Goal: Book appointment/travel/reservation

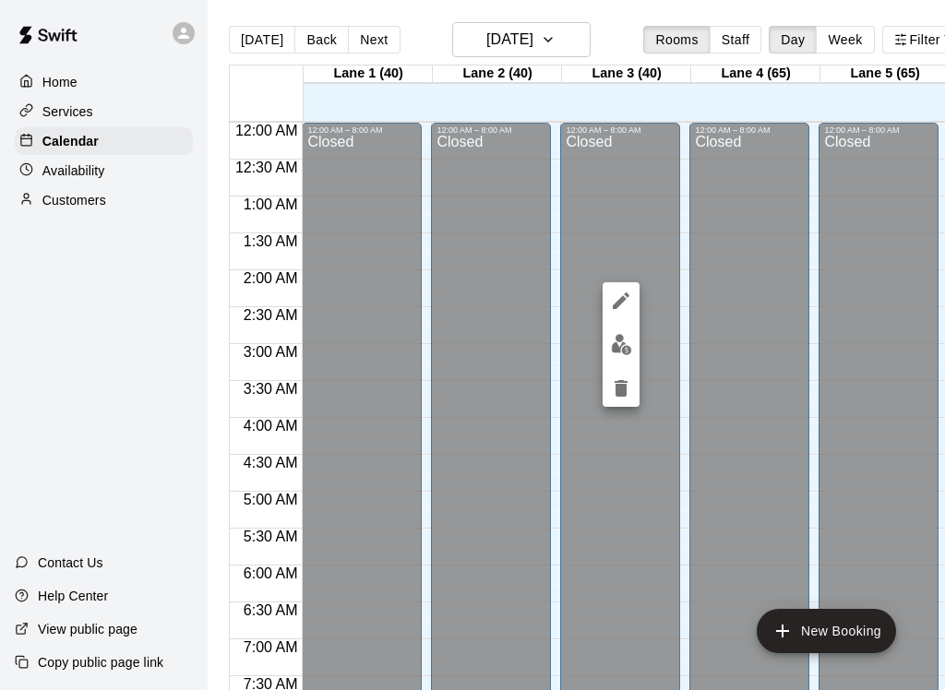
scroll to position [1184, 222]
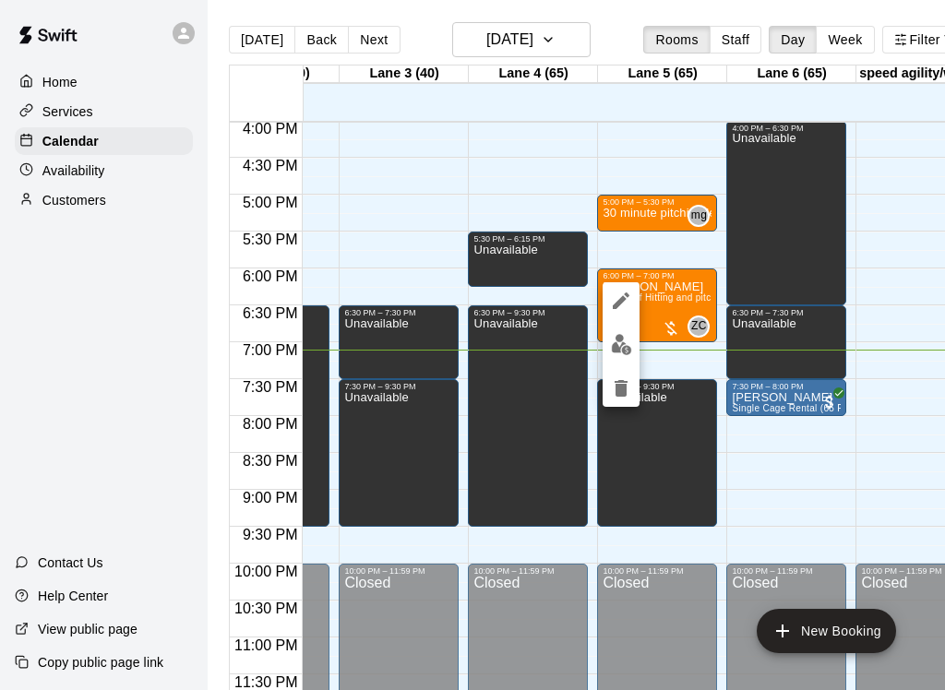
click at [617, 303] on icon "edit" at bounding box center [621, 301] width 17 height 17
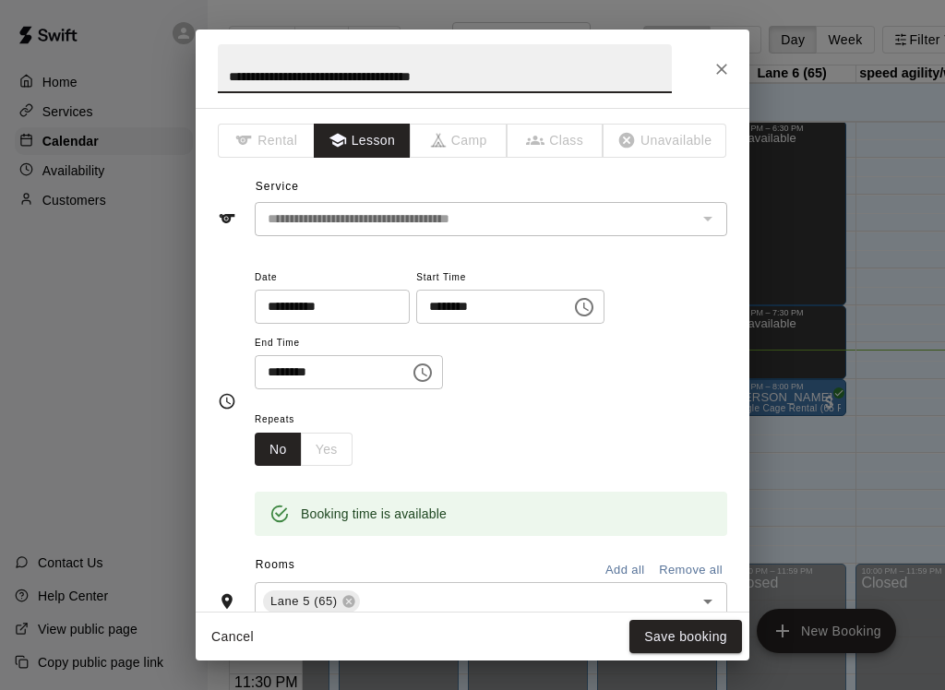
click at [324, 439] on div "No Yes" at bounding box center [304, 450] width 98 height 34
click at [320, 444] on div "No Yes" at bounding box center [304, 450] width 98 height 34
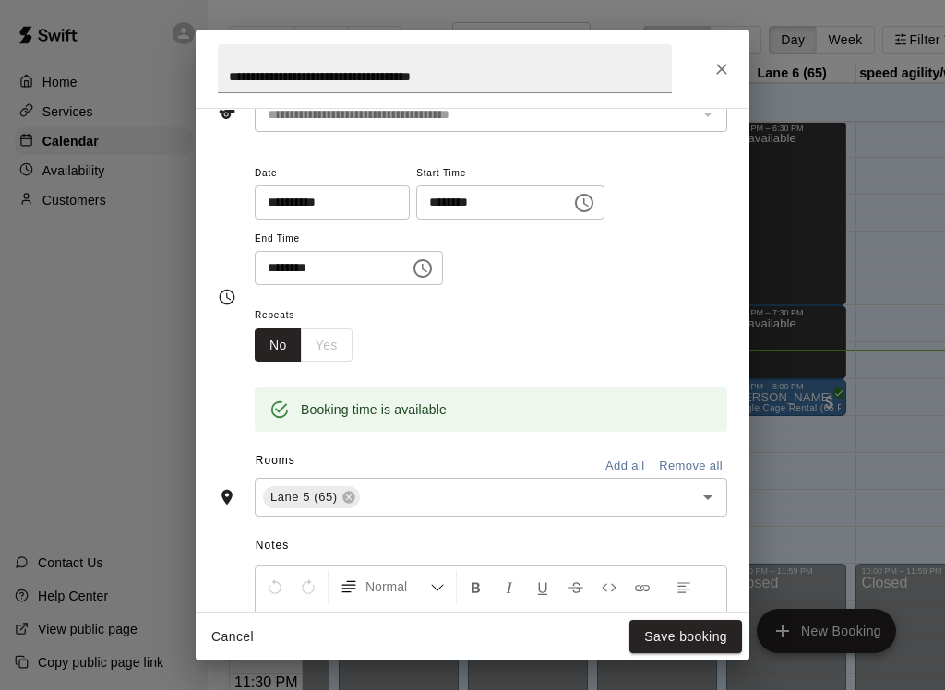
scroll to position [104, 0]
click at [328, 341] on div "No Yes" at bounding box center [304, 346] width 98 height 34
click at [322, 341] on div "No Yes" at bounding box center [304, 346] width 98 height 34
click at [322, 331] on div "No Yes" at bounding box center [304, 346] width 98 height 34
click at [280, 337] on button "No" at bounding box center [278, 346] width 47 height 34
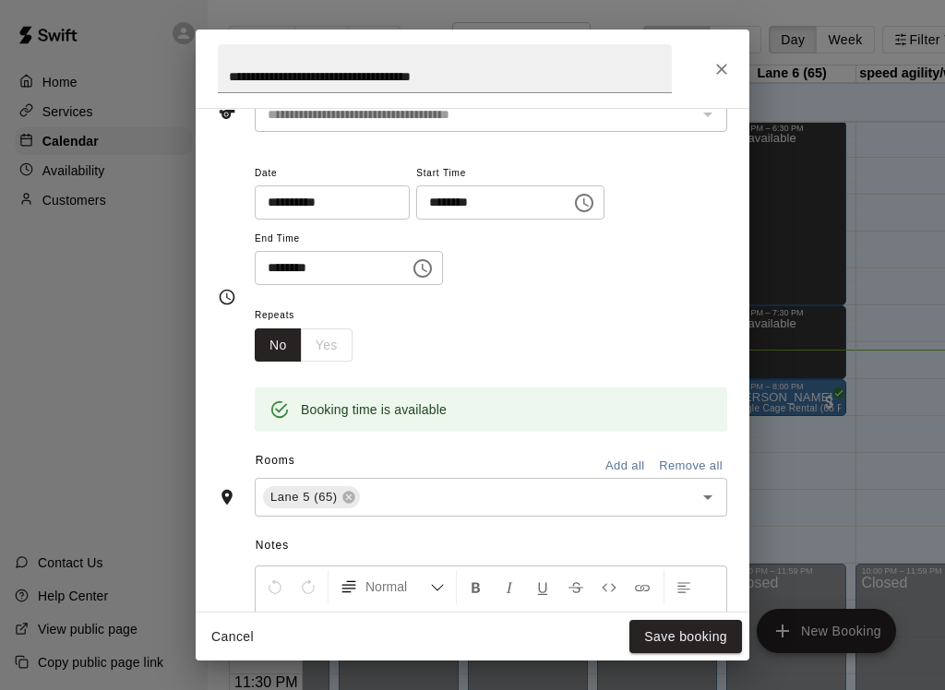
click at [329, 334] on div "No Yes" at bounding box center [304, 346] width 98 height 34
click at [311, 345] on div "No Yes" at bounding box center [304, 346] width 98 height 34
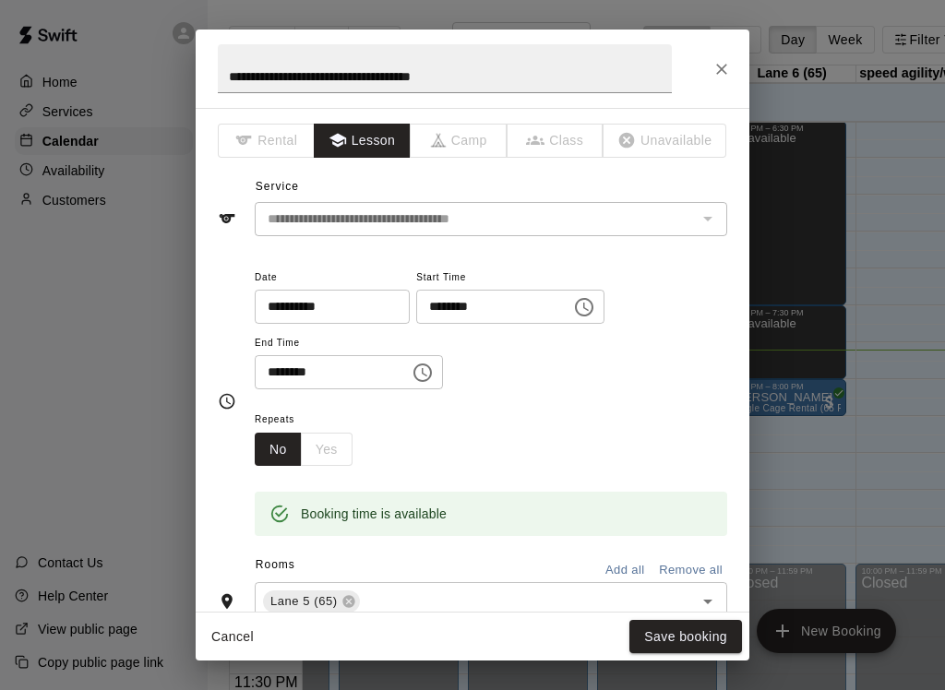
scroll to position [0, 0]
click at [320, 446] on div "No Yes" at bounding box center [304, 450] width 98 height 34
click at [224, 393] on icon "Timing" at bounding box center [228, 401] width 16 height 16
click at [331, 446] on div "No Yes" at bounding box center [304, 450] width 98 height 34
click at [710, 68] on button "Close" at bounding box center [721, 69] width 33 height 33
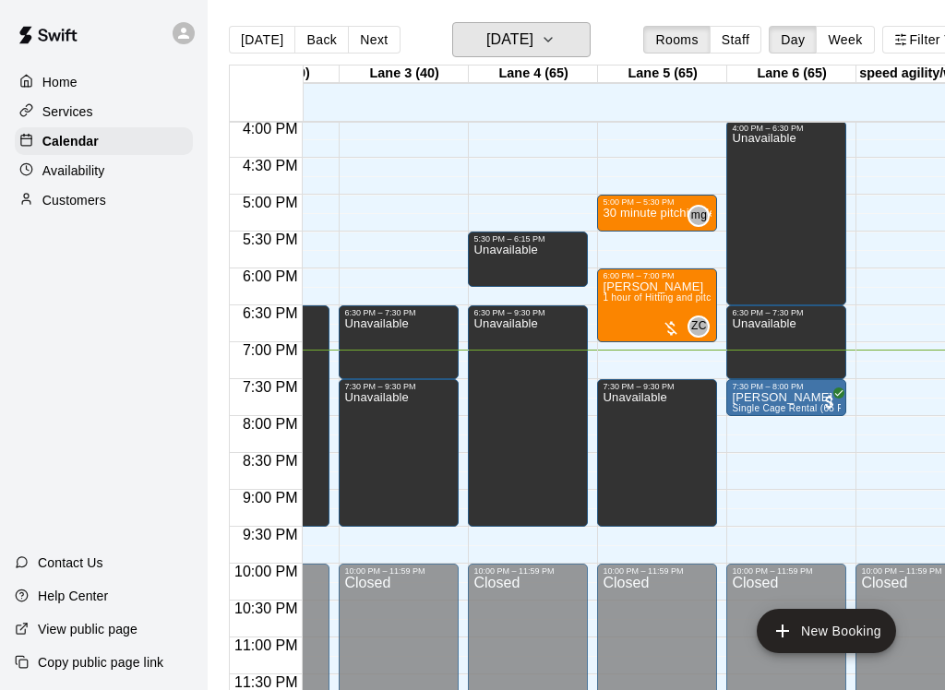
click at [533, 38] on h6 "[DATE]" at bounding box center [509, 40] width 47 height 26
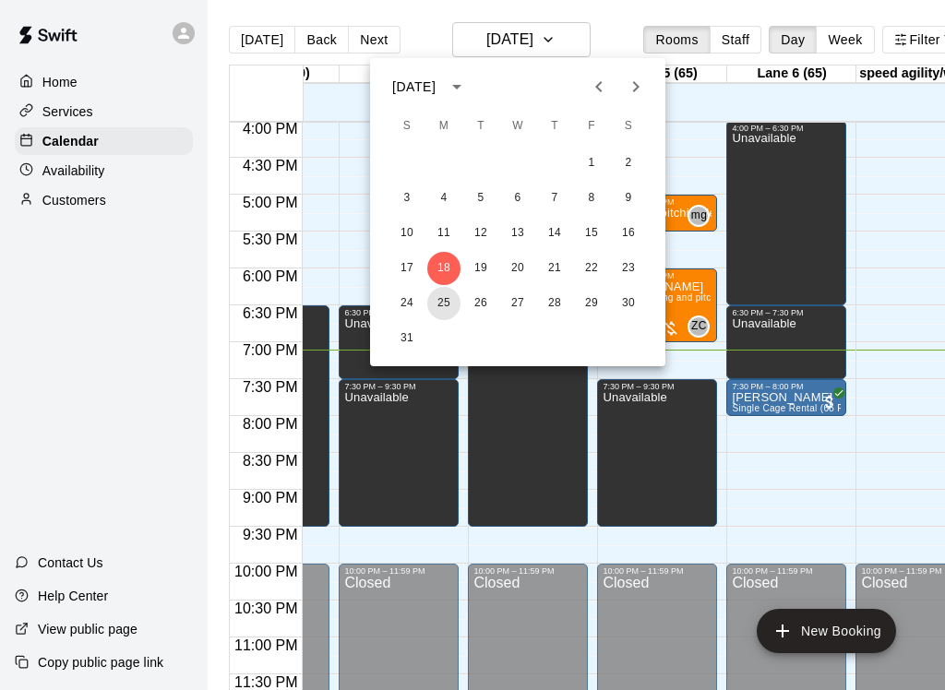
click at [445, 298] on button "25" at bounding box center [443, 303] width 33 height 33
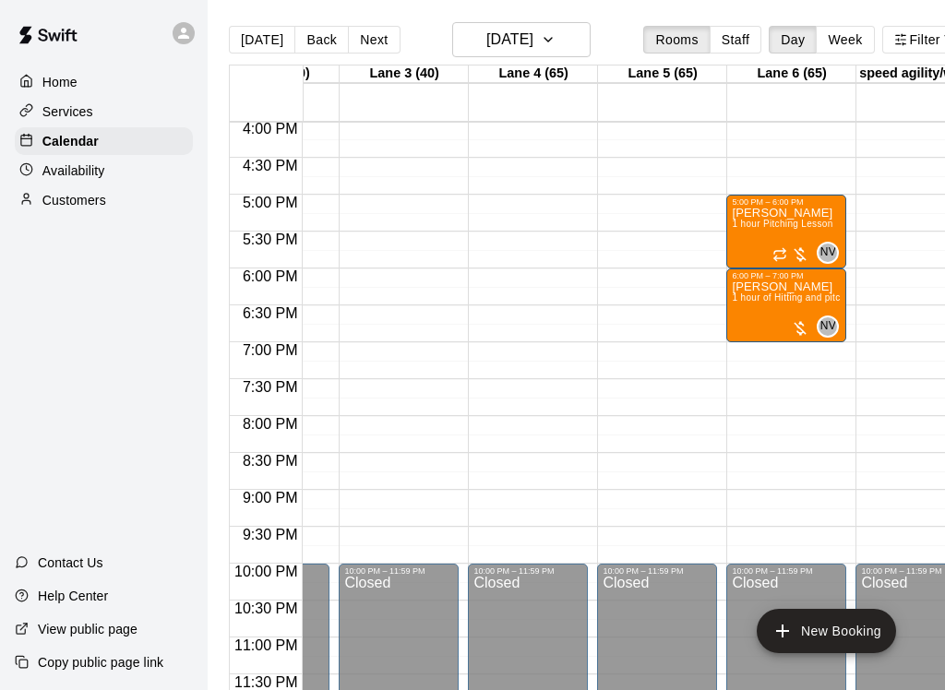
click at [832, 634] on button "New Booking" at bounding box center [826, 631] width 139 height 44
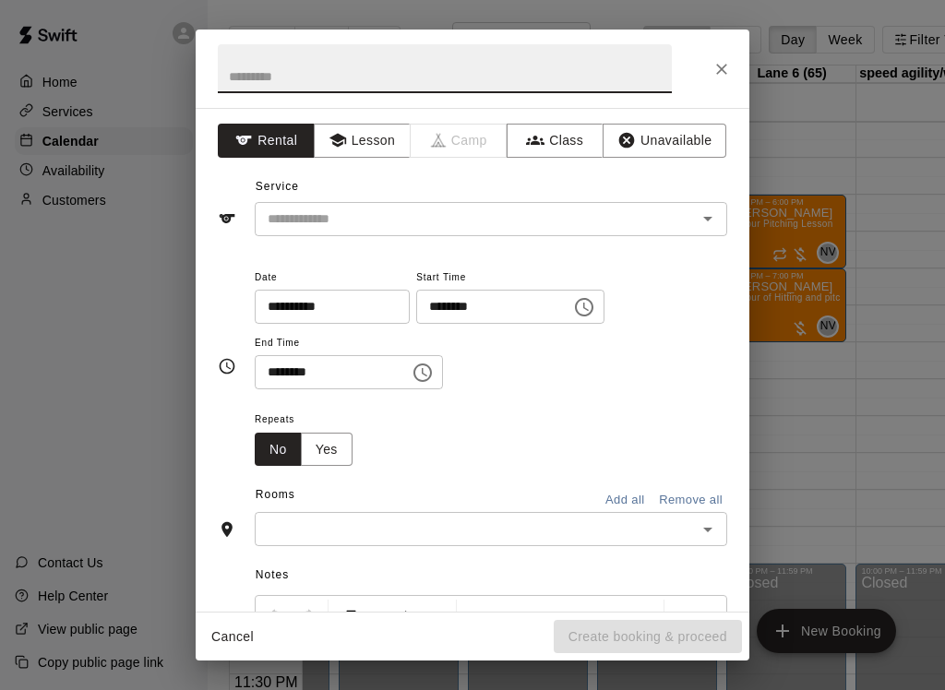
click at [466, 212] on input "text" at bounding box center [463, 219] width 407 height 23
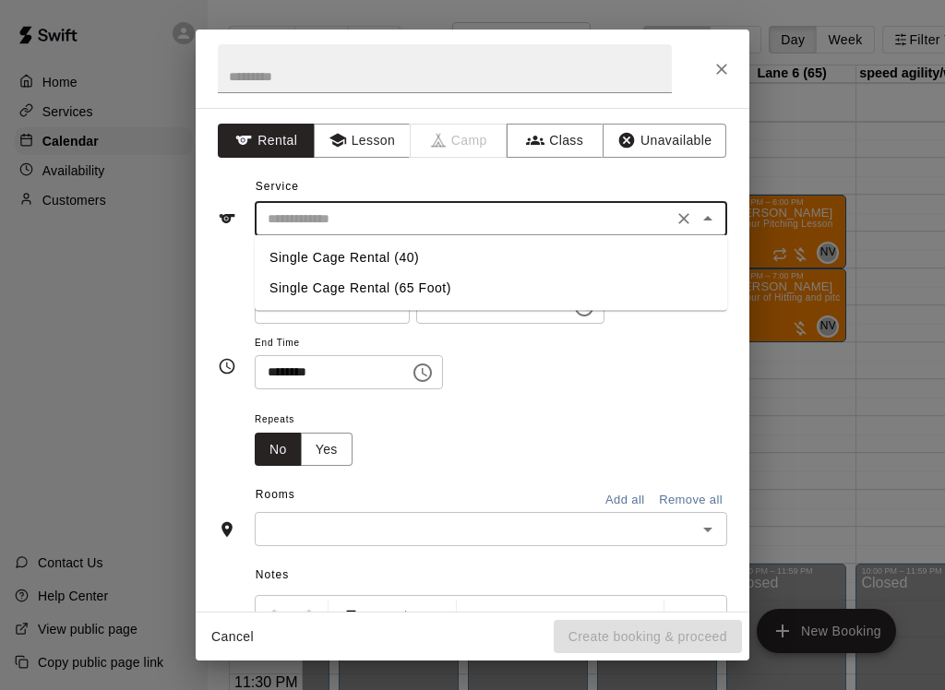
click at [380, 128] on button "Lesson" at bounding box center [362, 141] width 97 height 34
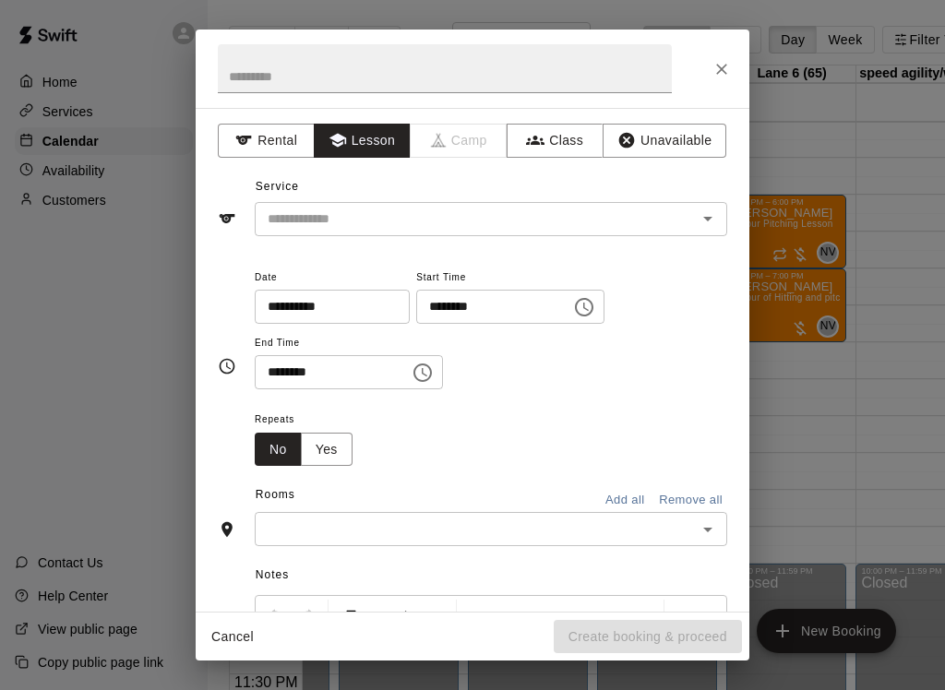
click at [443, 217] on input "text" at bounding box center [463, 219] width 407 height 23
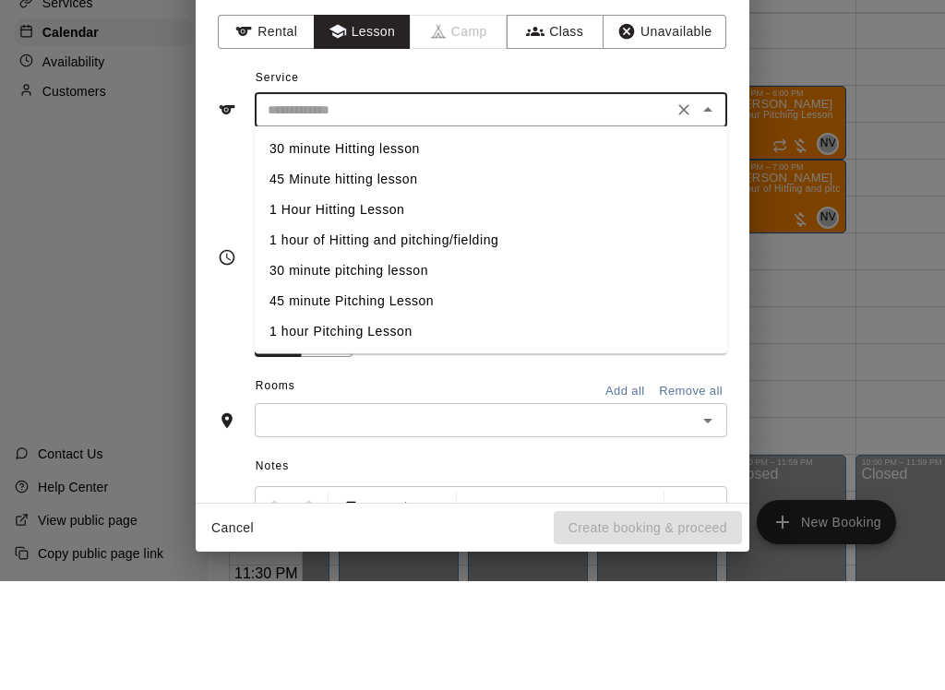
click at [474, 334] on li "1 hour of Hitting and pitching/fielding" at bounding box center [491, 349] width 473 height 30
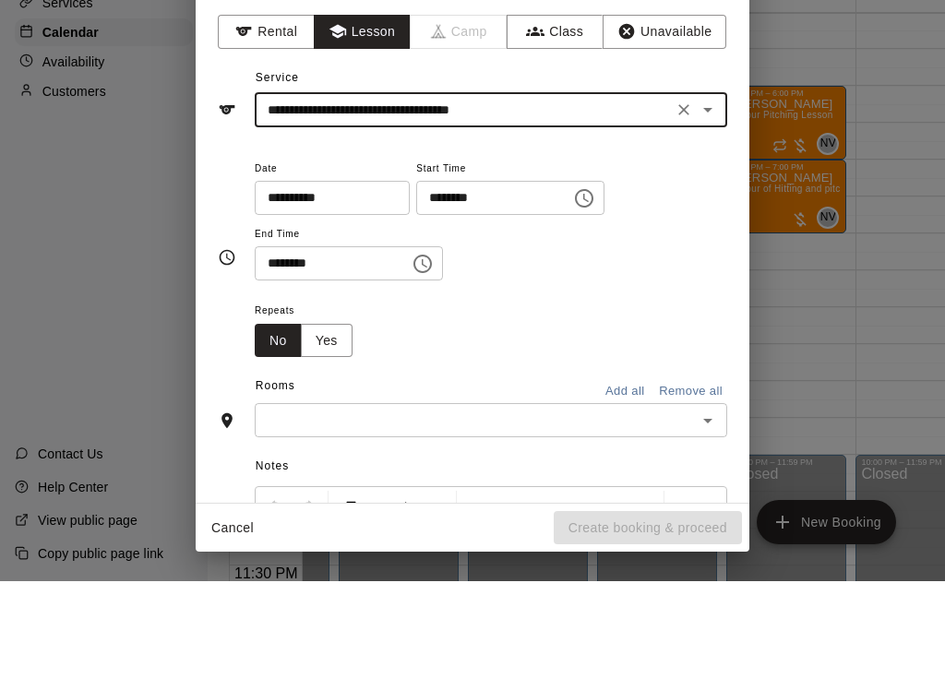
type input "**********"
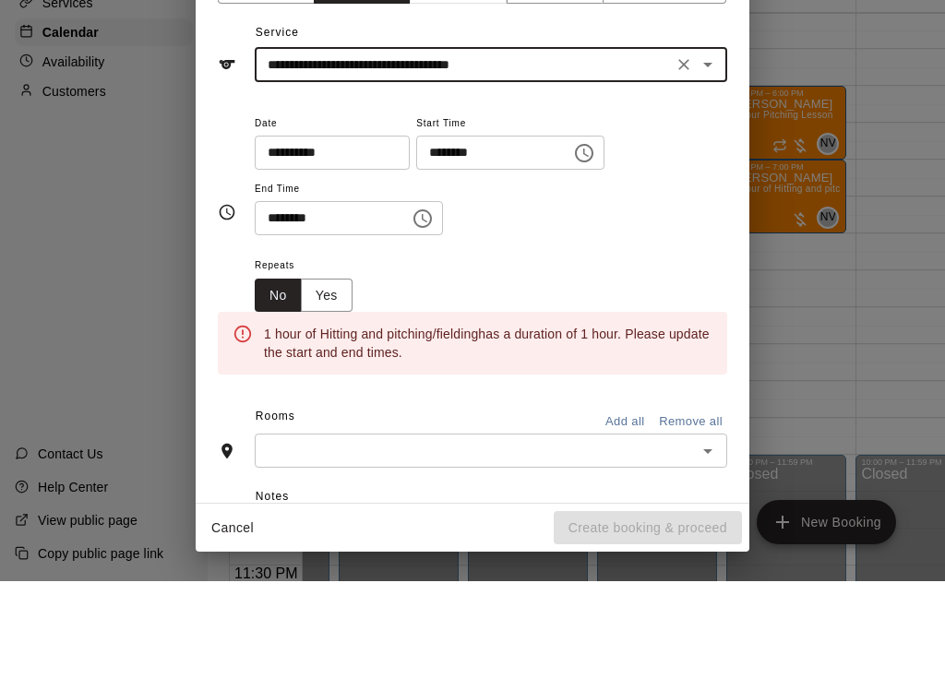
scroll to position [49, 0]
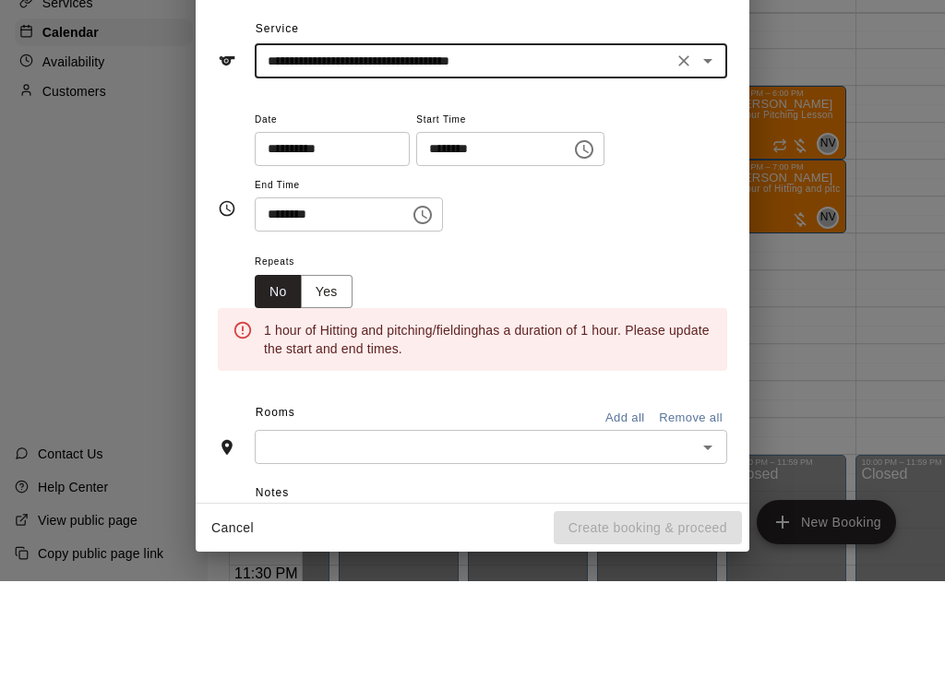
click at [573, 247] on icon "Choose time, selected time is 7:00 AM" at bounding box center [584, 258] width 22 height 22
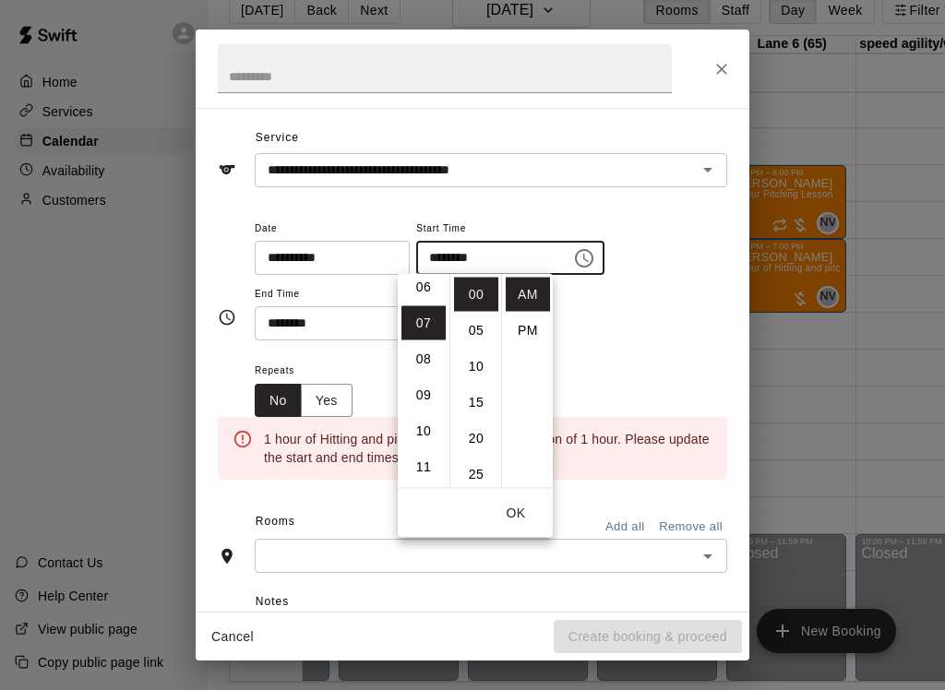
scroll to position [216, 0]
click at [427, 294] on li "06" at bounding box center [423, 295] width 44 height 34
click at [529, 324] on li "PM" at bounding box center [528, 331] width 44 height 34
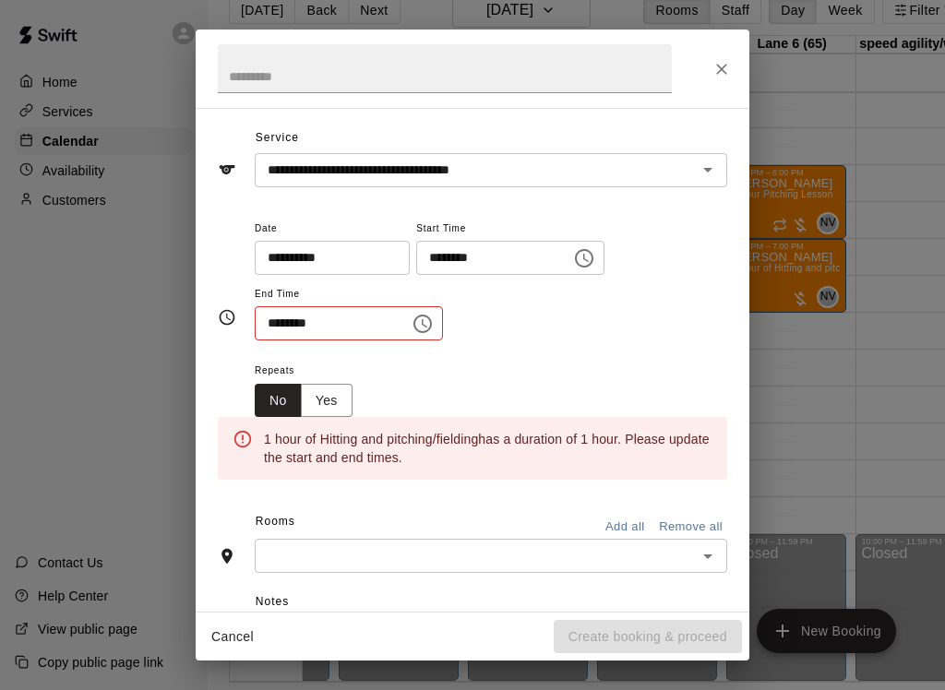
type input "********"
click at [355, 318] on input "********" at bounding box center [326, 323] width 142 height 34
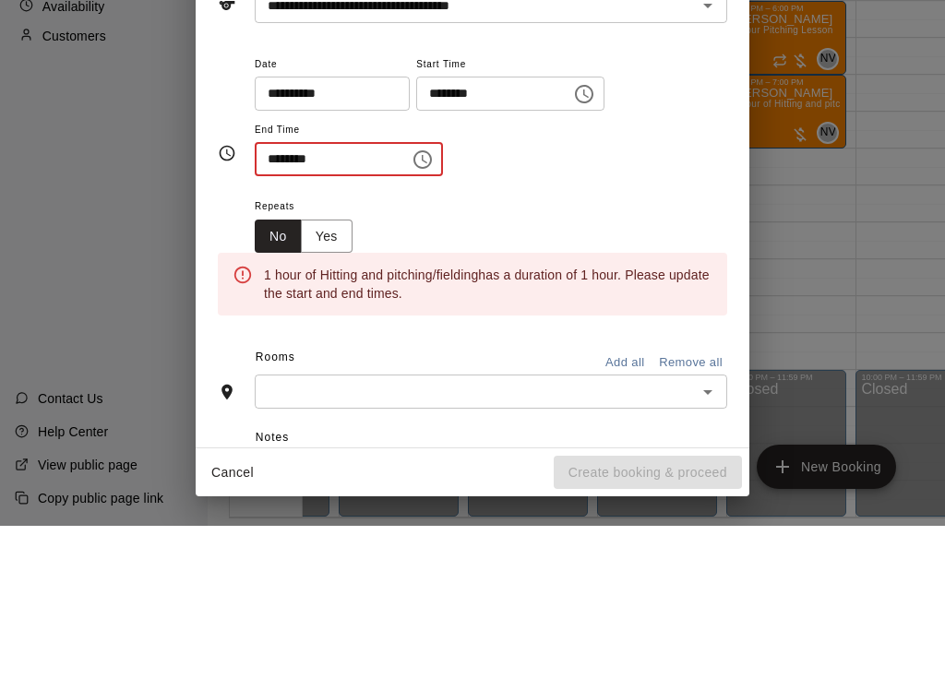
click at [338, 306] on input "********" at bounding box center [326, 323] width 142 height 34
click at [300, 306] on input "********" at bounding box center [326, 323] width 142 height 34
click at [289, 306] on input "********" at bounding box center [326, 323] width 142 height 34
type input "********"
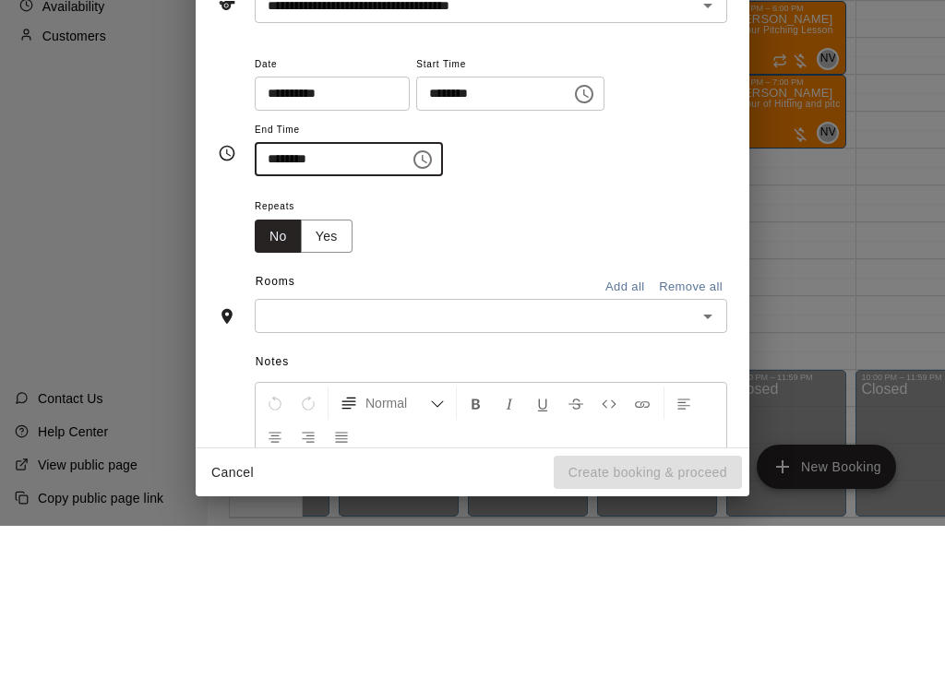
click at [322, 384] on button "Yes" at bounding box center [327, 401] width 52 height 34
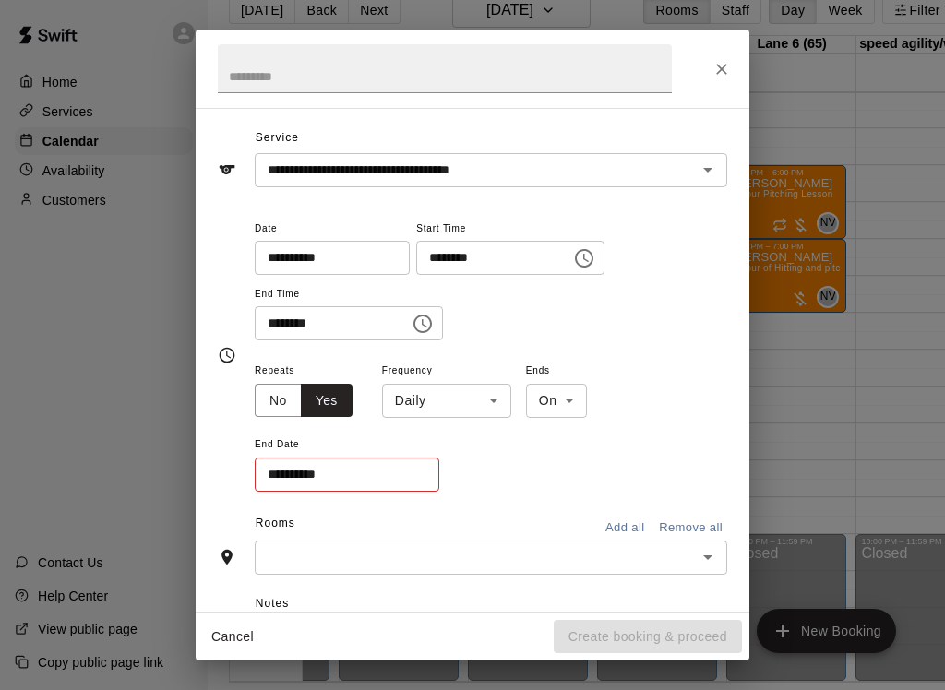
click at [480, 396] on body "Home Services Calendar Availability Customers Contact Us Help Center View publi…" at bounding box center [472, 330] width 945 height 720
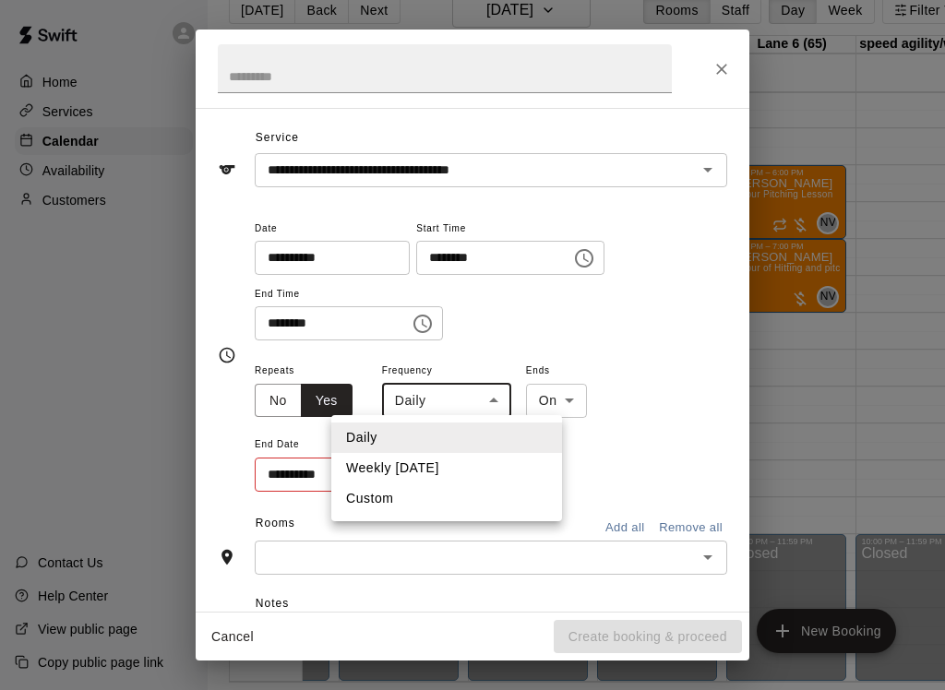
click at [451, 461] on li "Weekly [DATE]" at bounding box center [446, 468] width 231 height 30
type input "******"
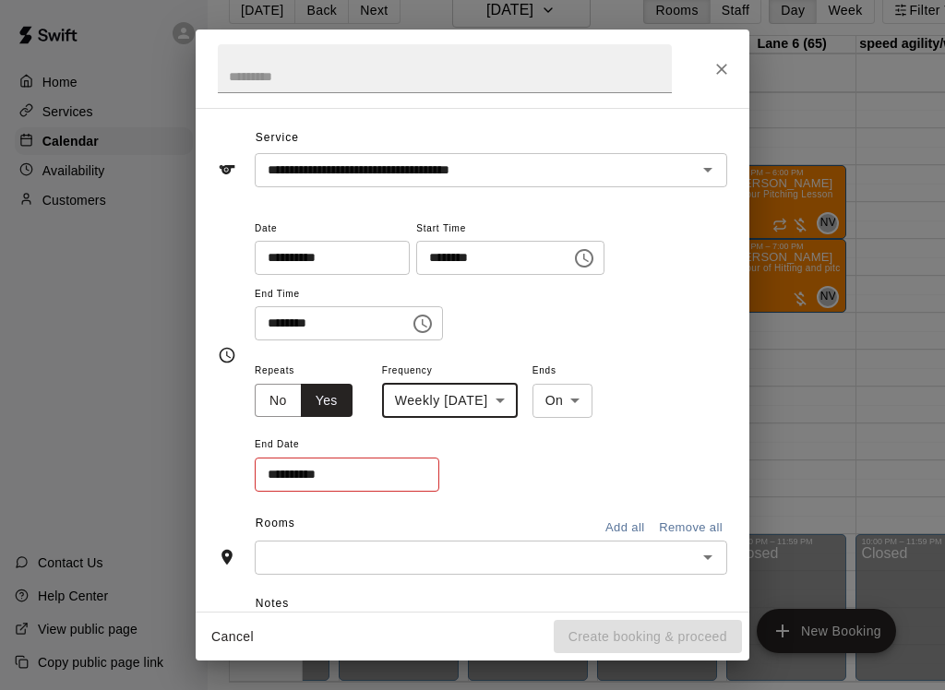
click at [596, 394] on body "Home Services Calendar Availability Customers Contact Us Help Center View publi…" at bounding box center [472, 330] width 945 height 720
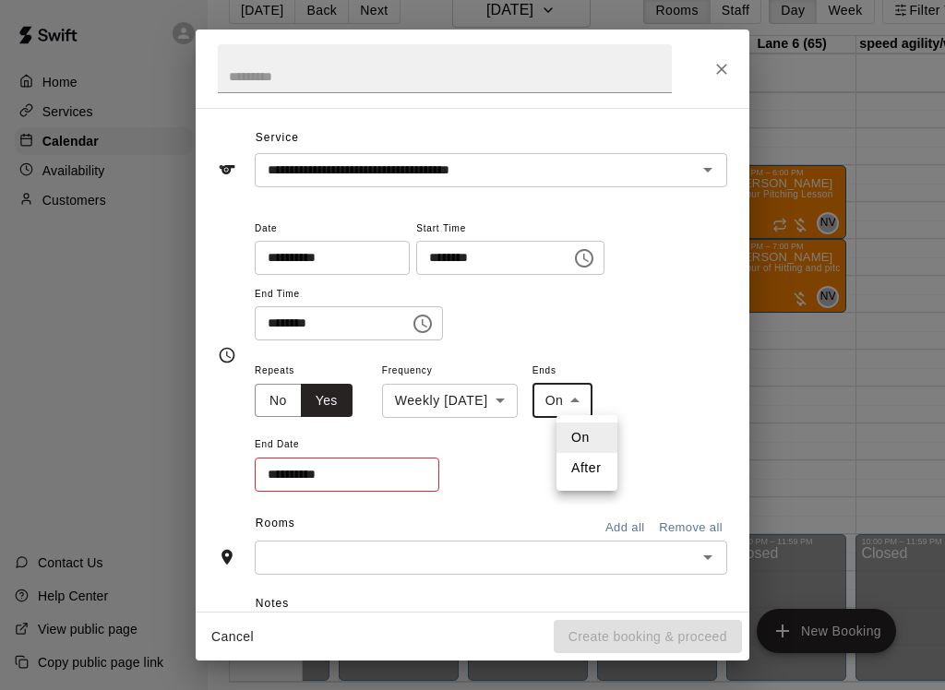
click at [589, 388] on div at bounding box center [472, 345] width 945 height 690
click at [369, 469] on input "**********" at bounding box center [341, 475] width 172 height 34
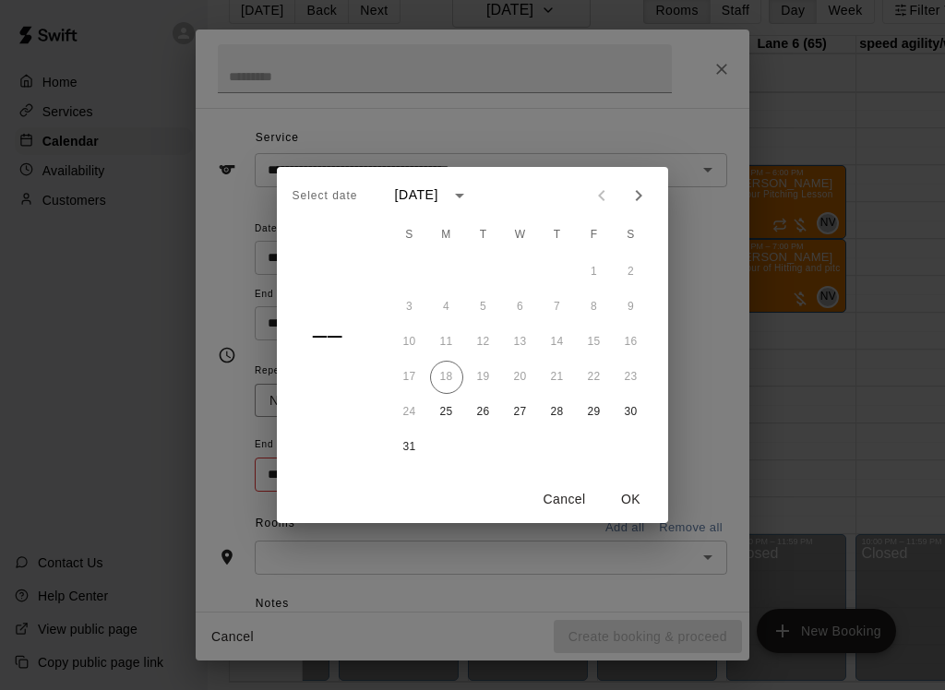
click at [471, 190] on icon "calendar view is open, switch to year view" at bounding box center [460, 196] width 22 height 22
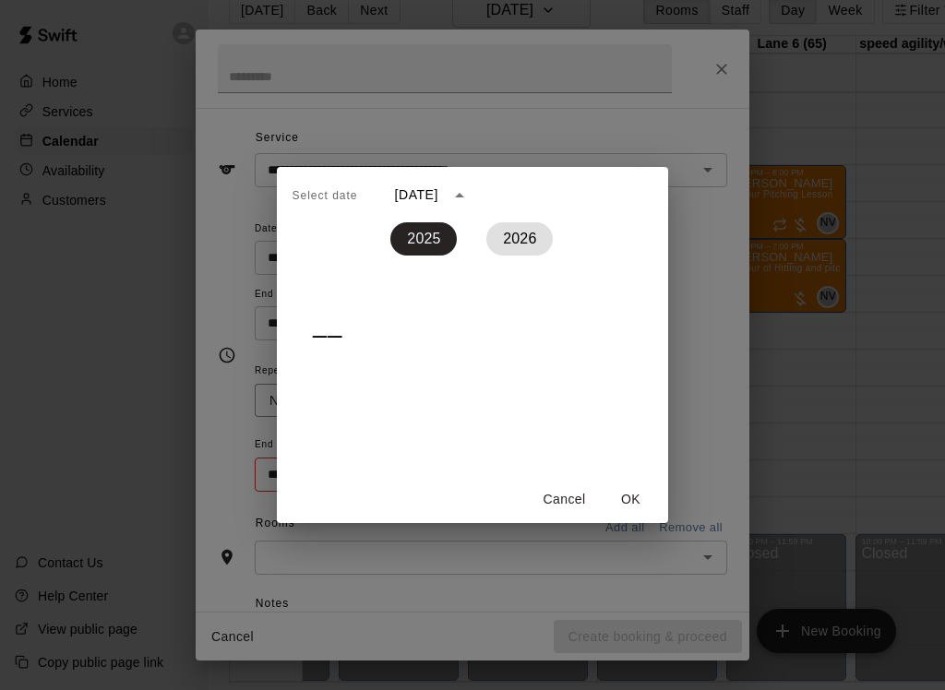
click at [521, 244] on button "2026" at bounding box center [519, 238] width 66 height 33
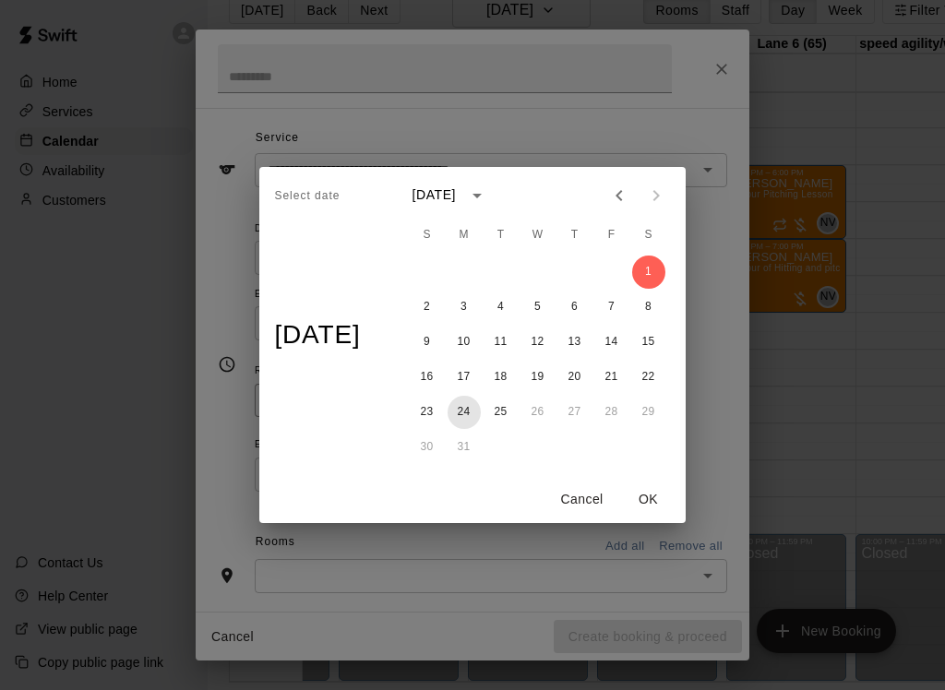
click at [469, 417] on button "24" at bounding box center [464, 412] width 33 height 33
type input "**********"
click at [650, 510] on button "OK" at bounding box center [648, 500] width 59 height 34
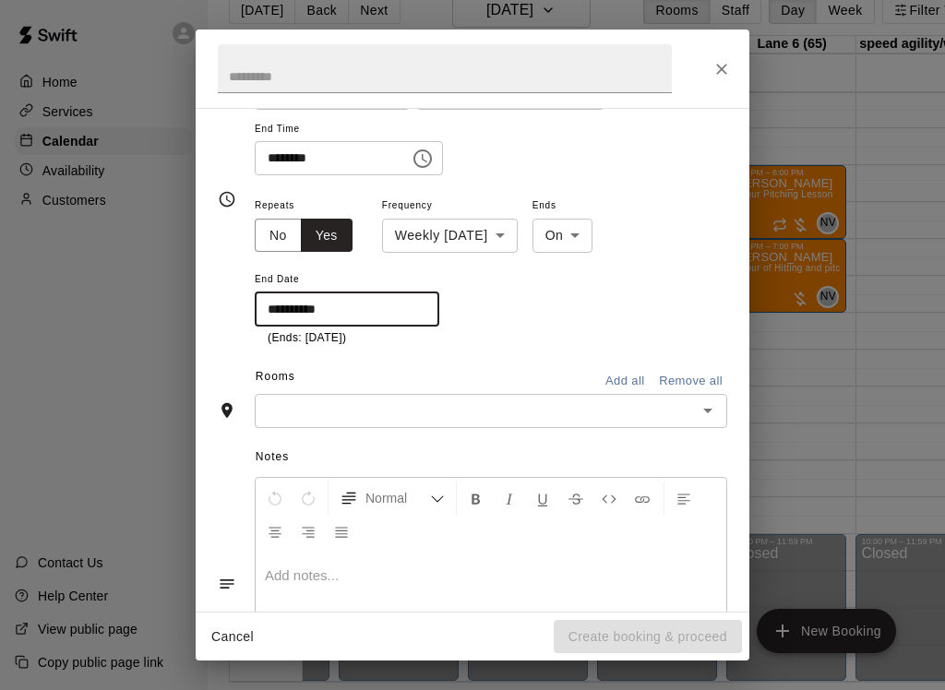
scroll to position [216, 0]
click at [690, 407] on input "text" at bounding box center [475, 409] width 431 height 23
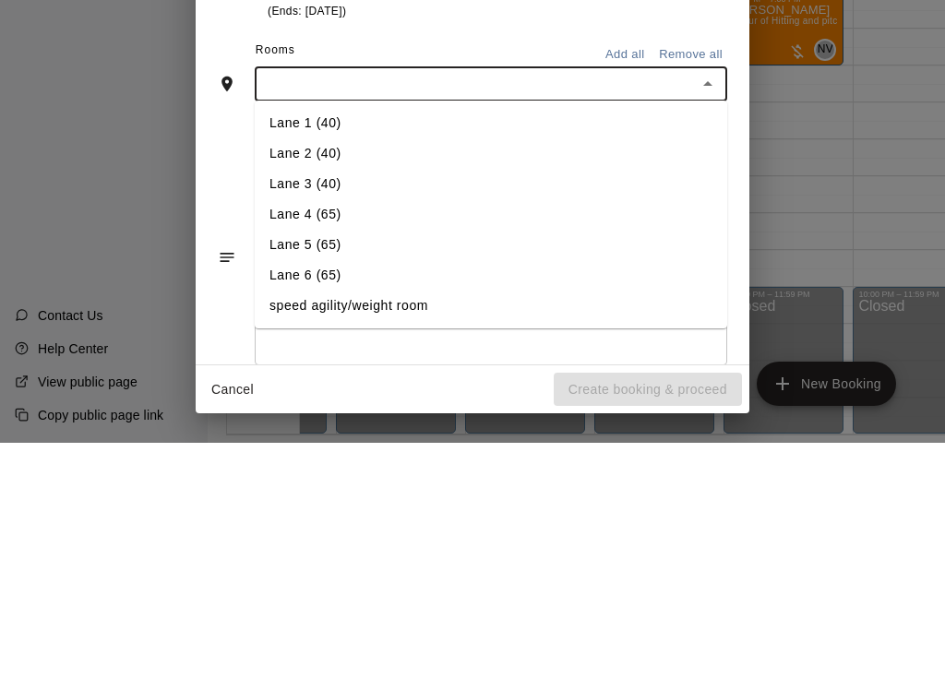
scroll to position [294, 0]
click at [341, 477] on li "Lane 5 (65)" at bounding box center [491, 492] width 473 height 30
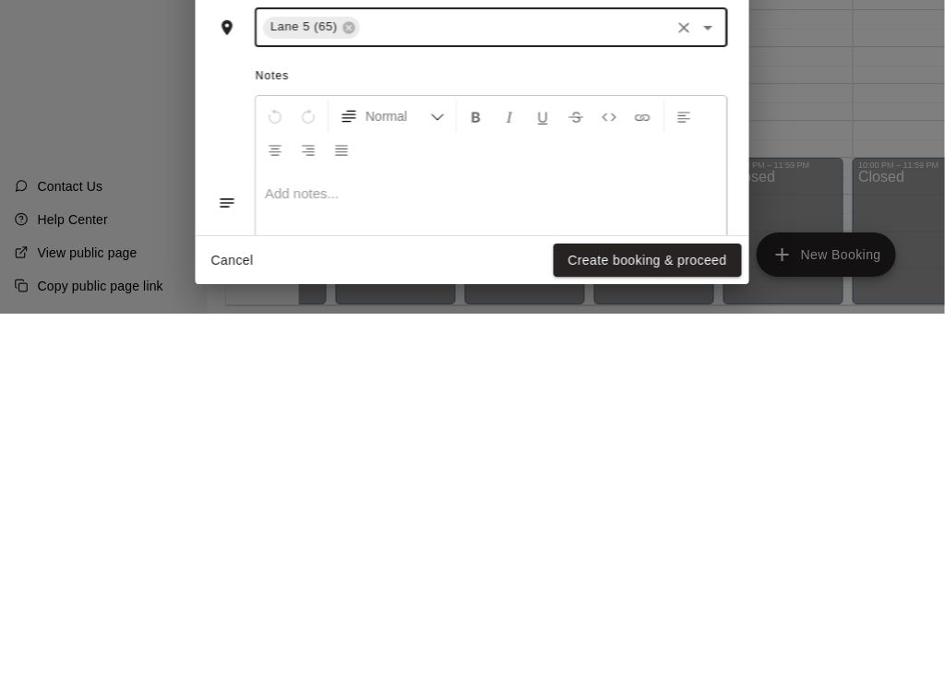
click at [684, 620] on button "Create booking & proceed" at bounding box center [648, 637] width 188 height 34
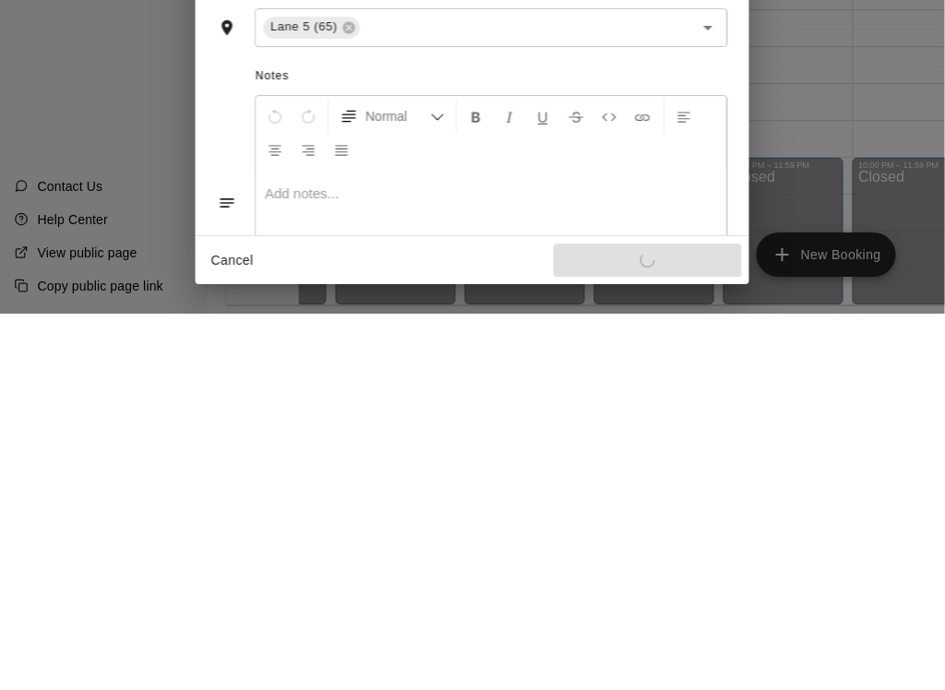
scroll to position [30, 4]
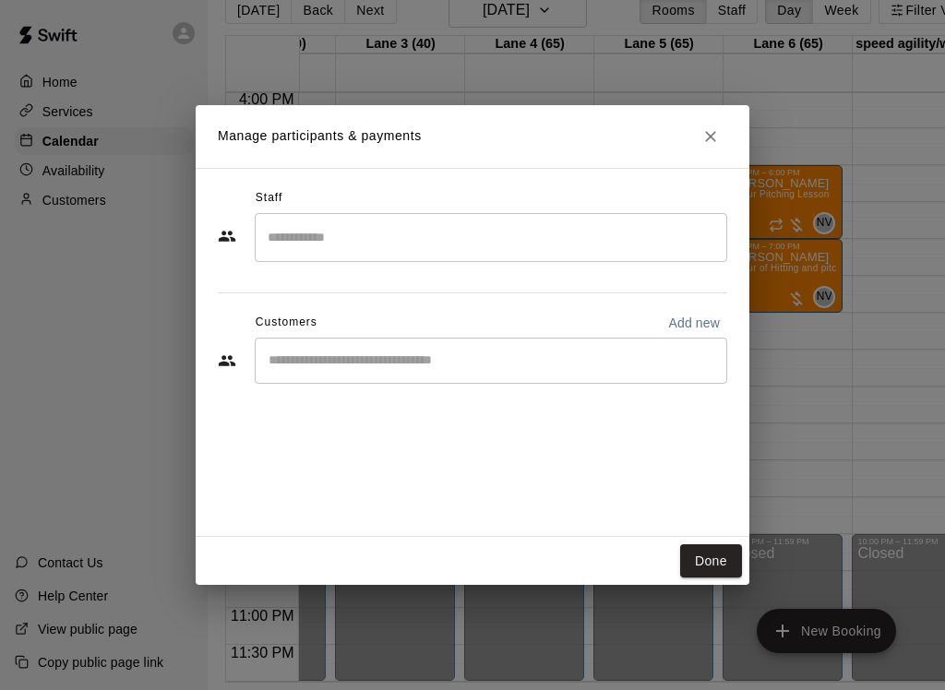
click at [661, 242] on input "Search staff" at bounding box center [491, 238] width 456 height 32
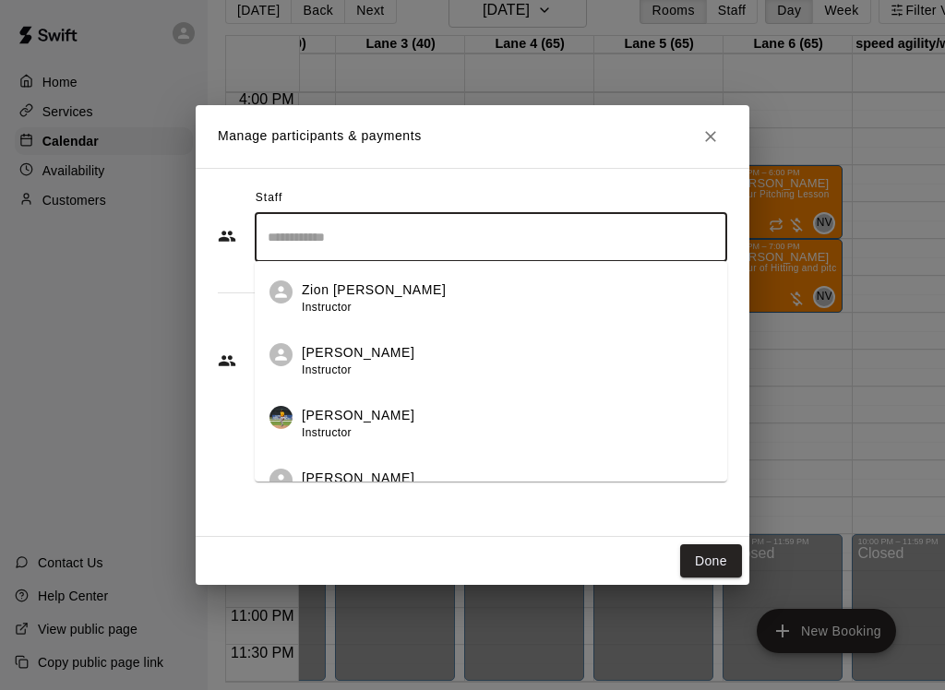
scroll to position [30, 3]
click at [429, 300] on div "Zion [PERSON_NAME] Instructor" at bounding box center [507, 299] width 411 height 36
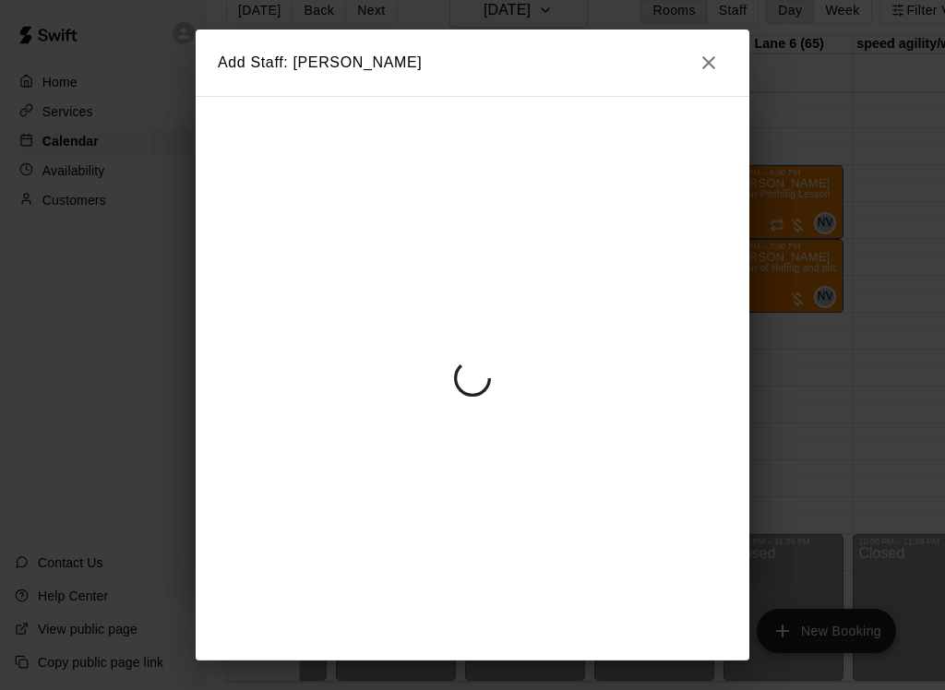
scroll to position [30, 4]
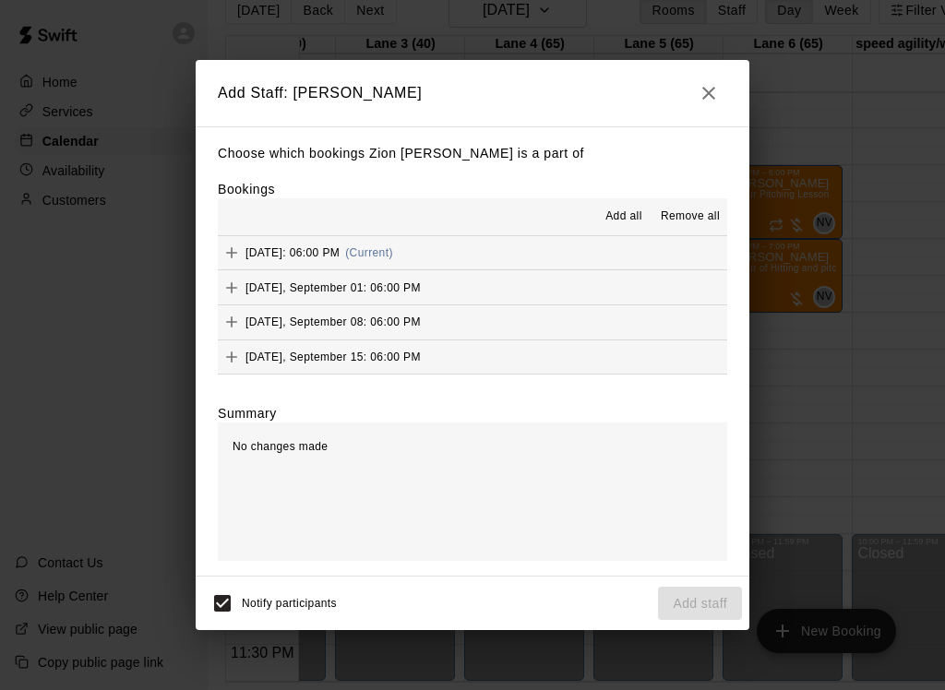
click at [622, 219] on span "Add all" at bounding box center [623, 217] width 37 height 18
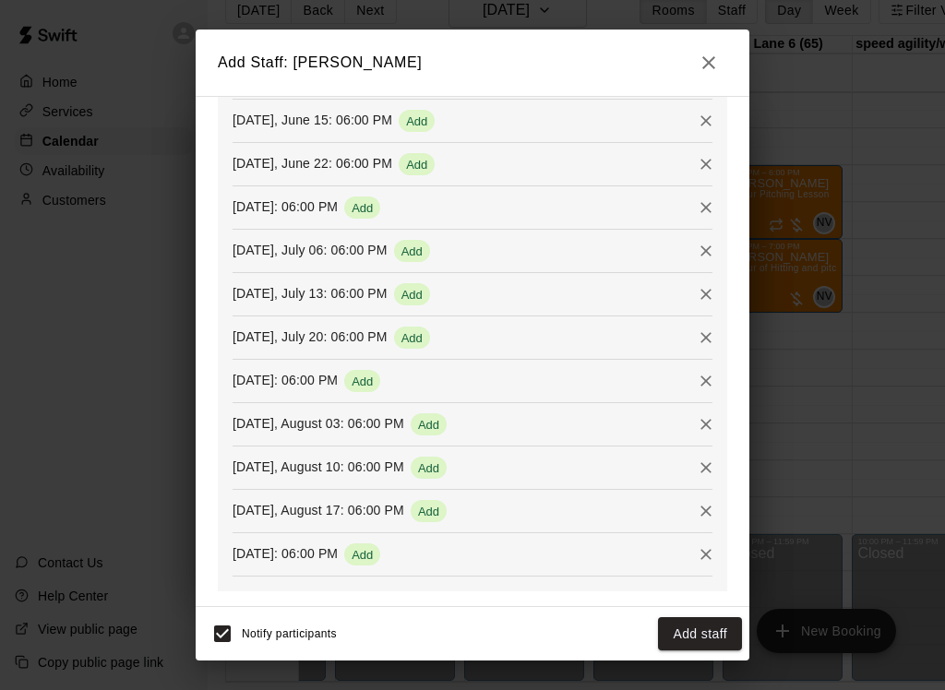
scroll to position [2152, 0]
click at [707, 635] on button "Add staff" at bounding box center [700, 634] width 84 height 34
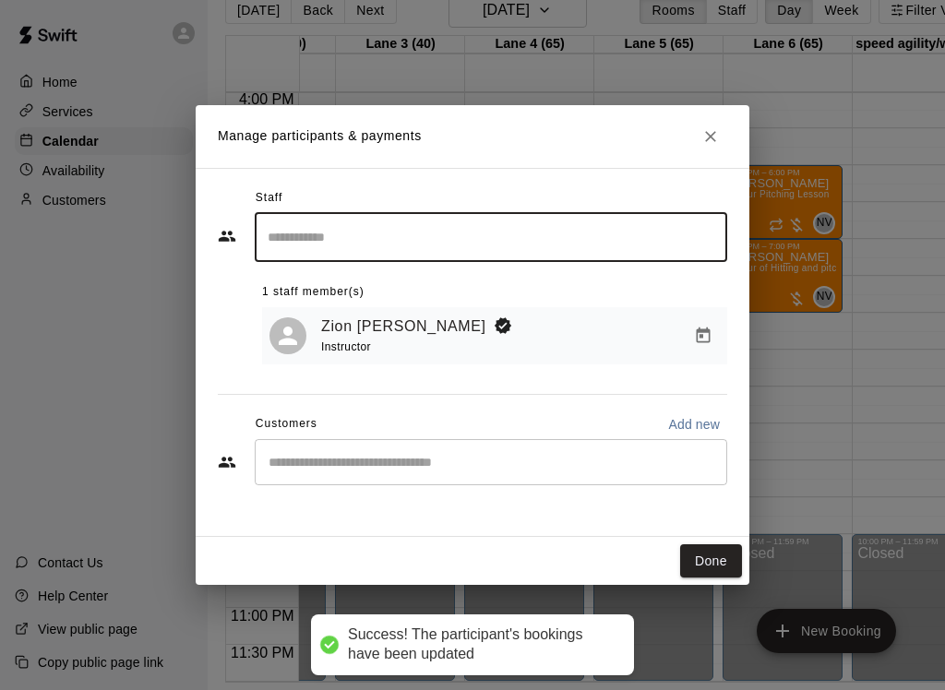
click at [483, 465] on input "Start typing to search customers..." at bounding box center [491, 462] width 456 height 18
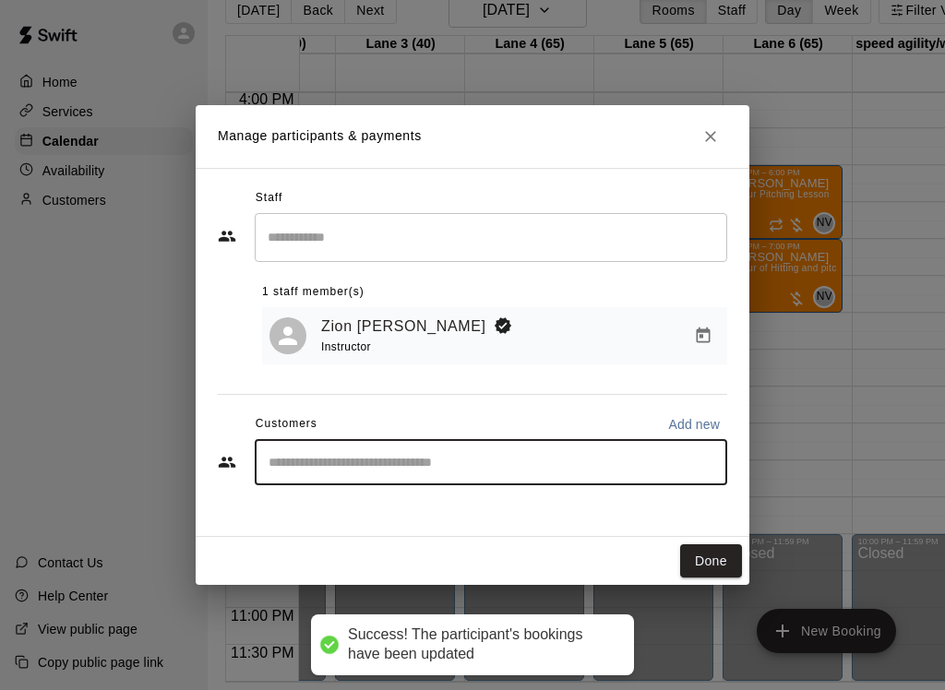
scroll to position [30, 22]
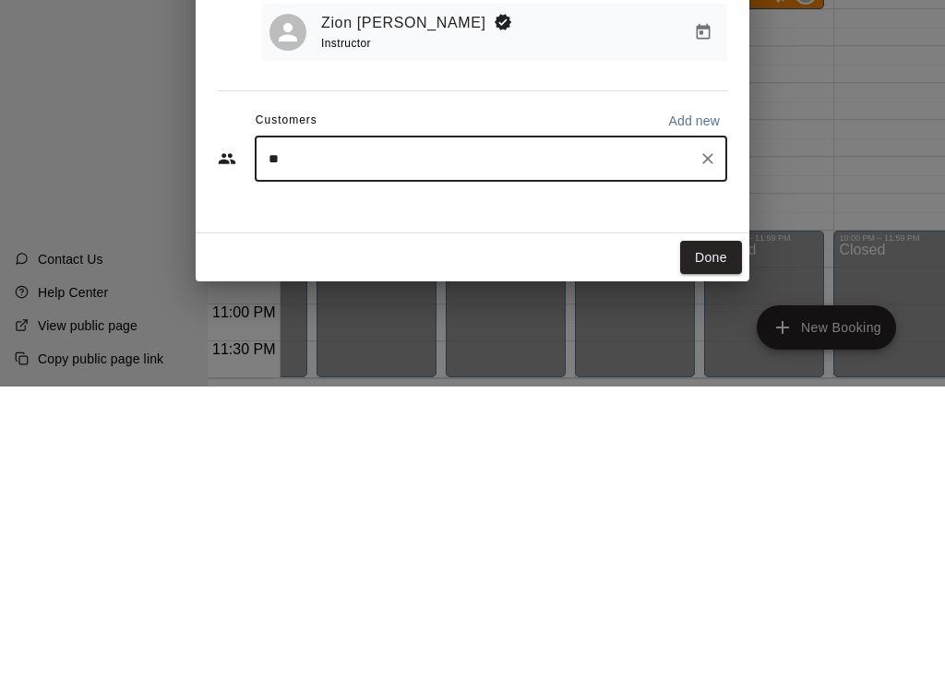
type input "***"
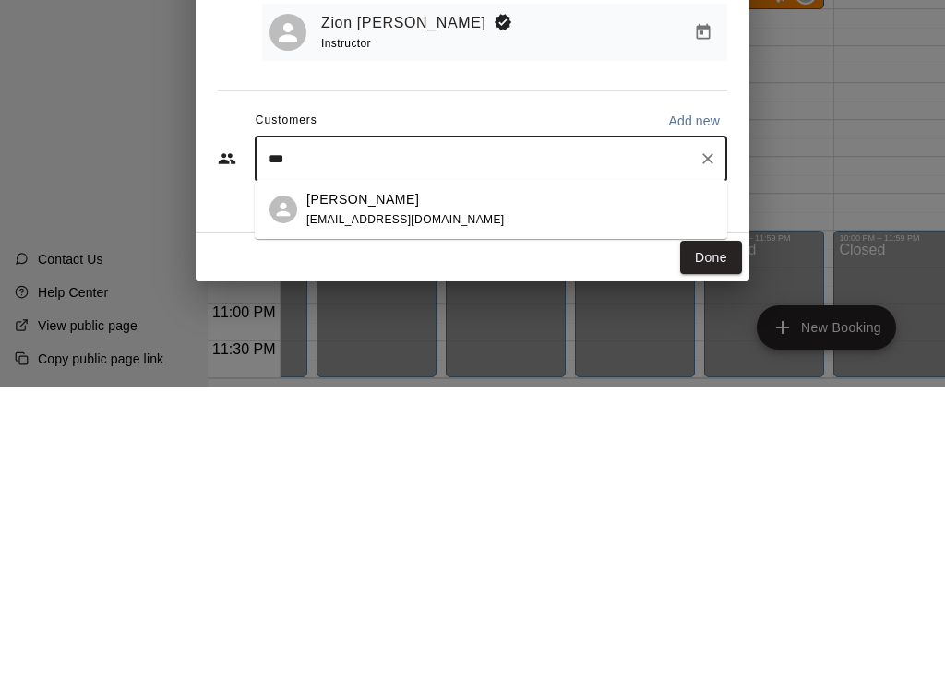
click at [540, 494] on div "[PERSON_NAME] [PERSON_NAME][EMAIL_ADDRESS][DOMAIN_NAME]" at bounding box center [509, 514] width 406 height 40
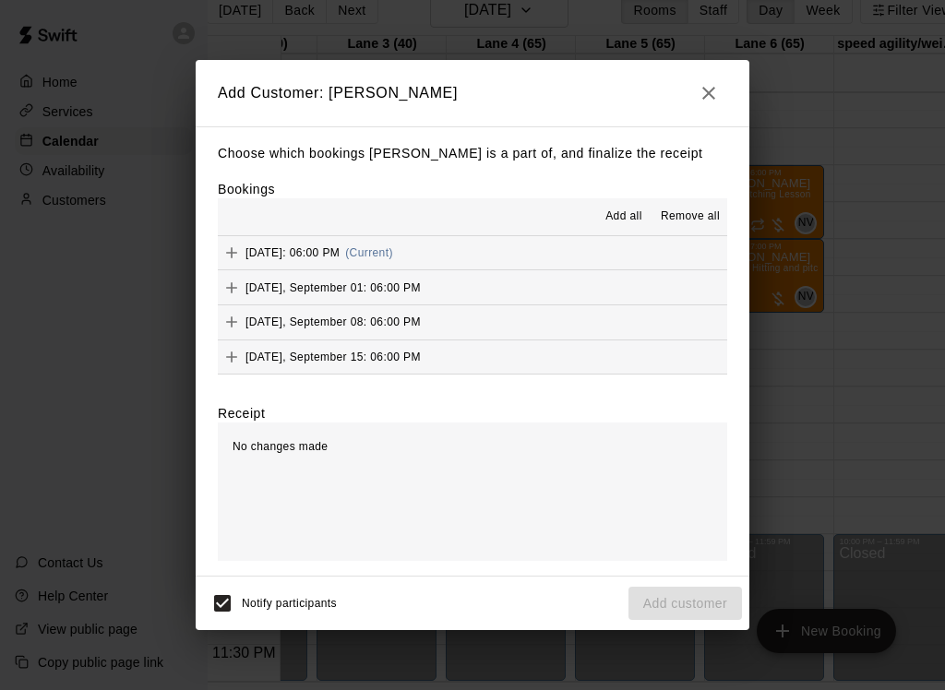
click at [621, 213] on span "Add all" at bounding box center [623, 217] width 37 height 18
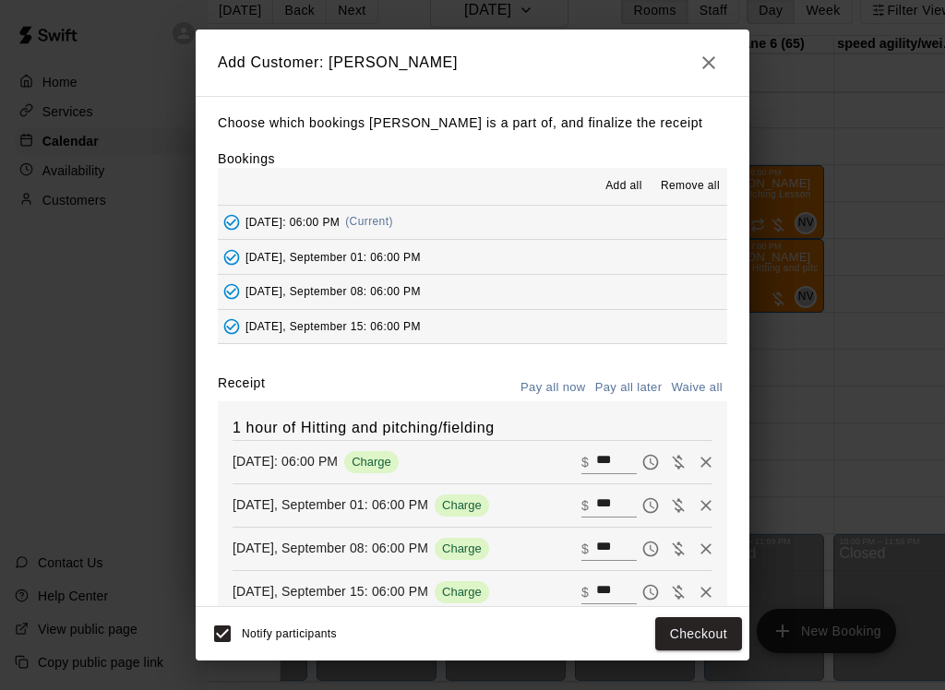
click at [630, 385] on button "Pay all later" at bounding box center [629, 388] width 77 height 29
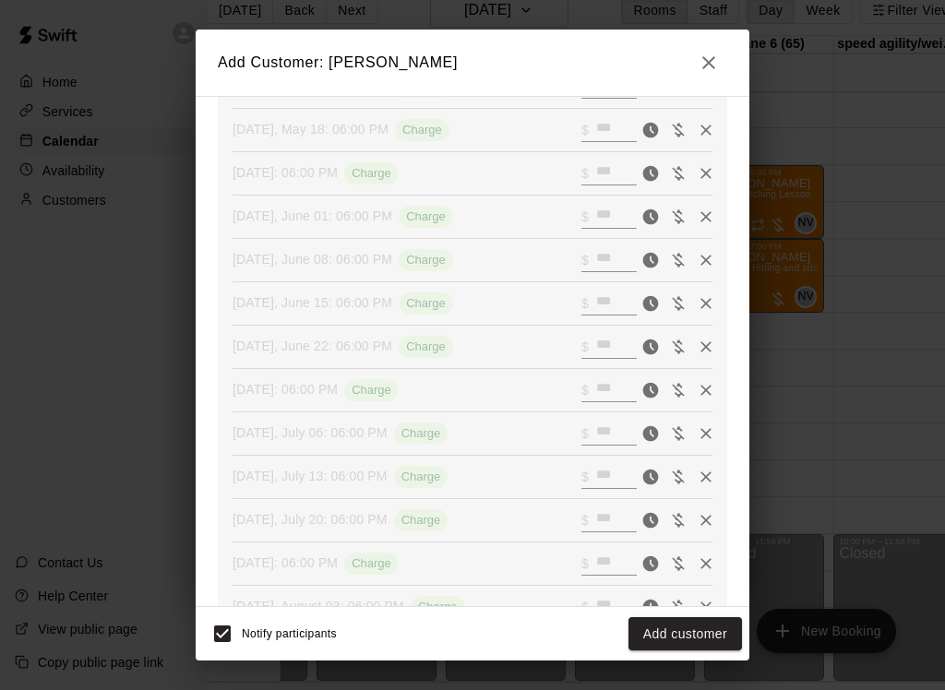
click at [689, 638] on button "Add customer" at bounding box center [686, 634] width 114 height 34
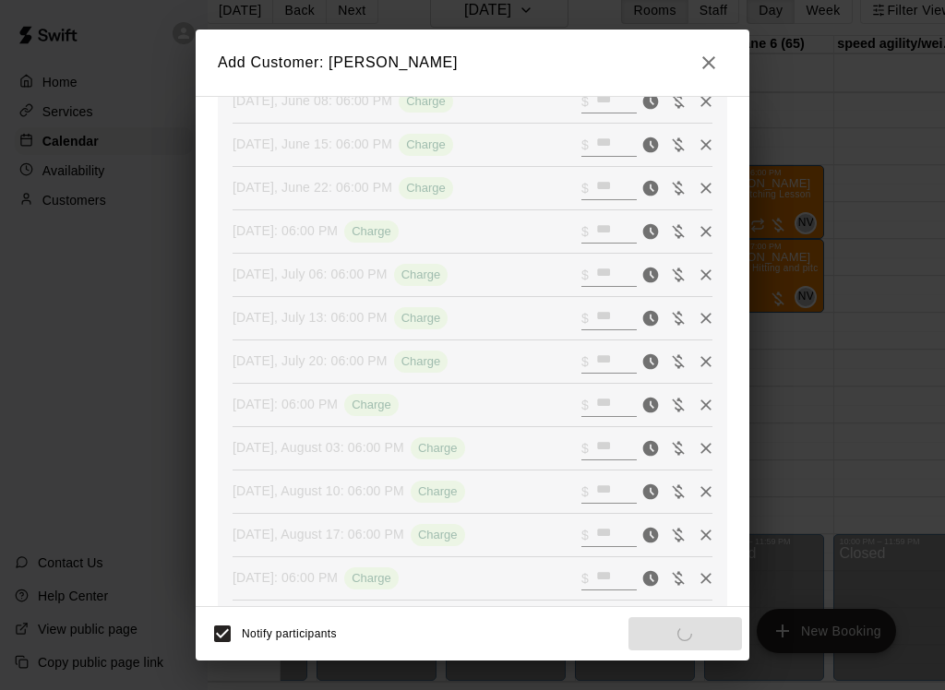
scroll to position [2141, 0]
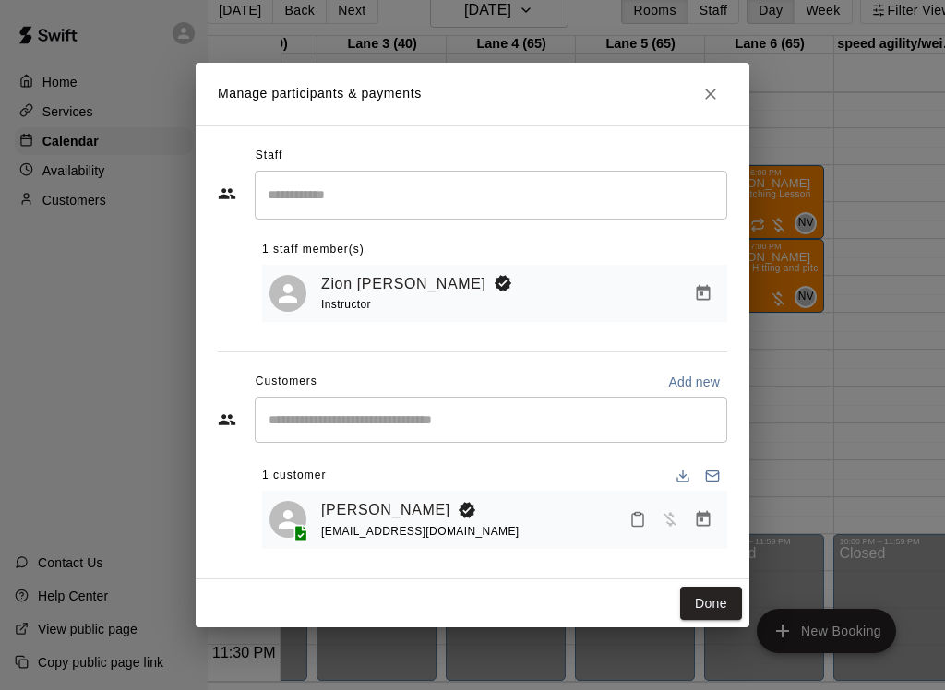
click at [715, 603] on button "Done" at bounding box center [711, 604] width 62 height 34
